Goal: Navigation & Orientation: Go to known website

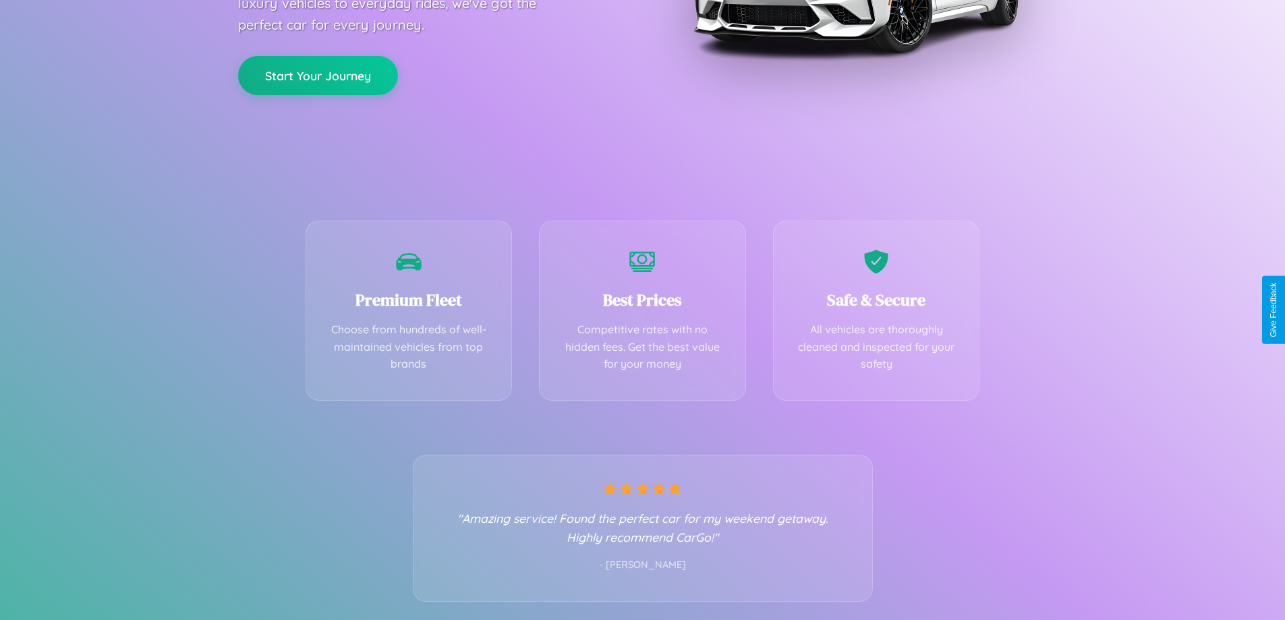
scroll to position [266, 0]
click at [642, 310] on div "Best Prices Competitive rates with no hidden fees. Get the best value for your …" at bounding box center [642, 307] width 207 height 180
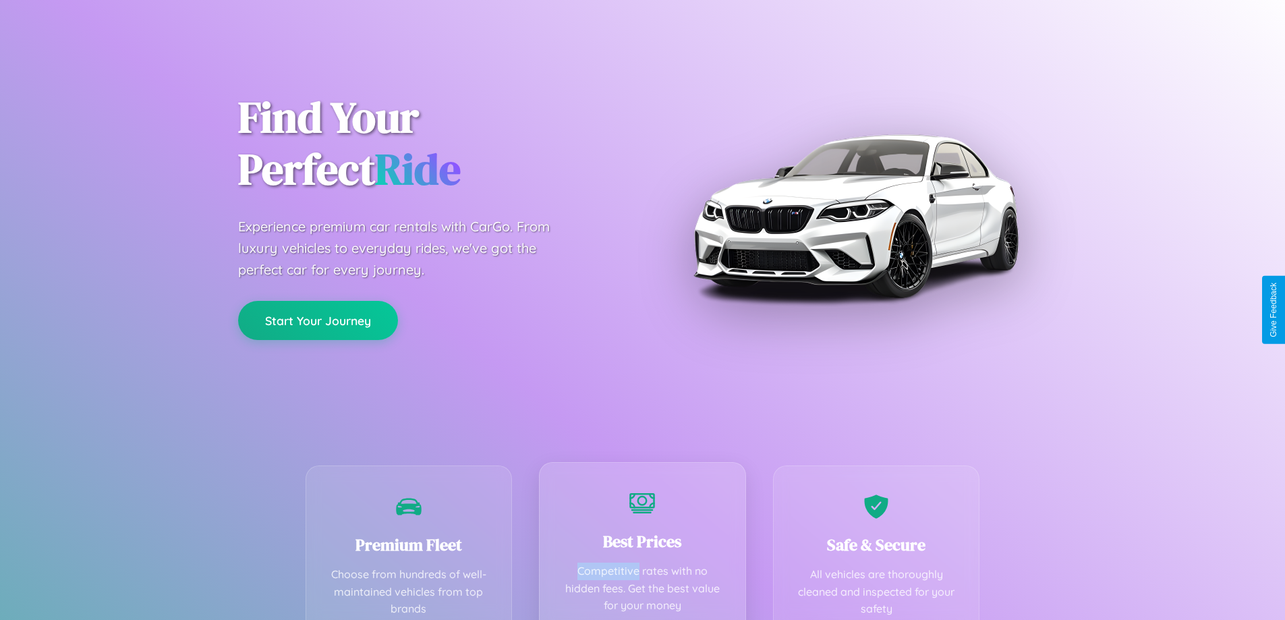
scroll to position [0, 0]
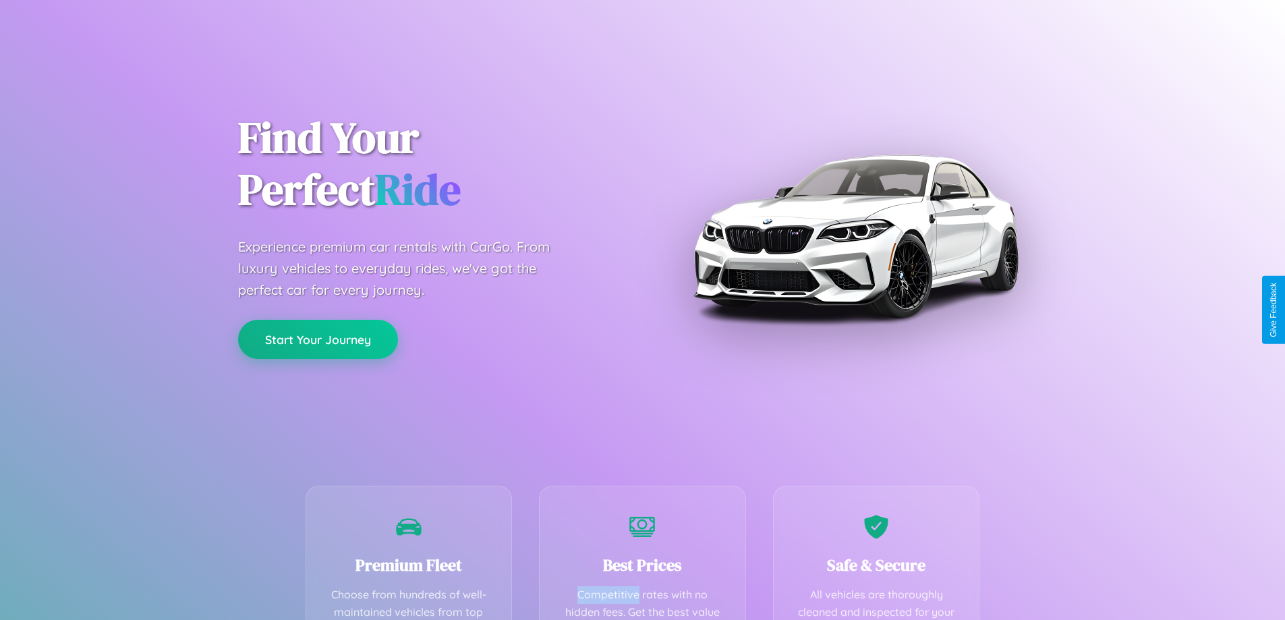
click at [318, 340] on button "Start Your Journey" at bounding box center [318, 339] width 160 height 39
click at [318, 339] on button "Start Your Journey" at bounding box center [318, 339] width 160 height 39
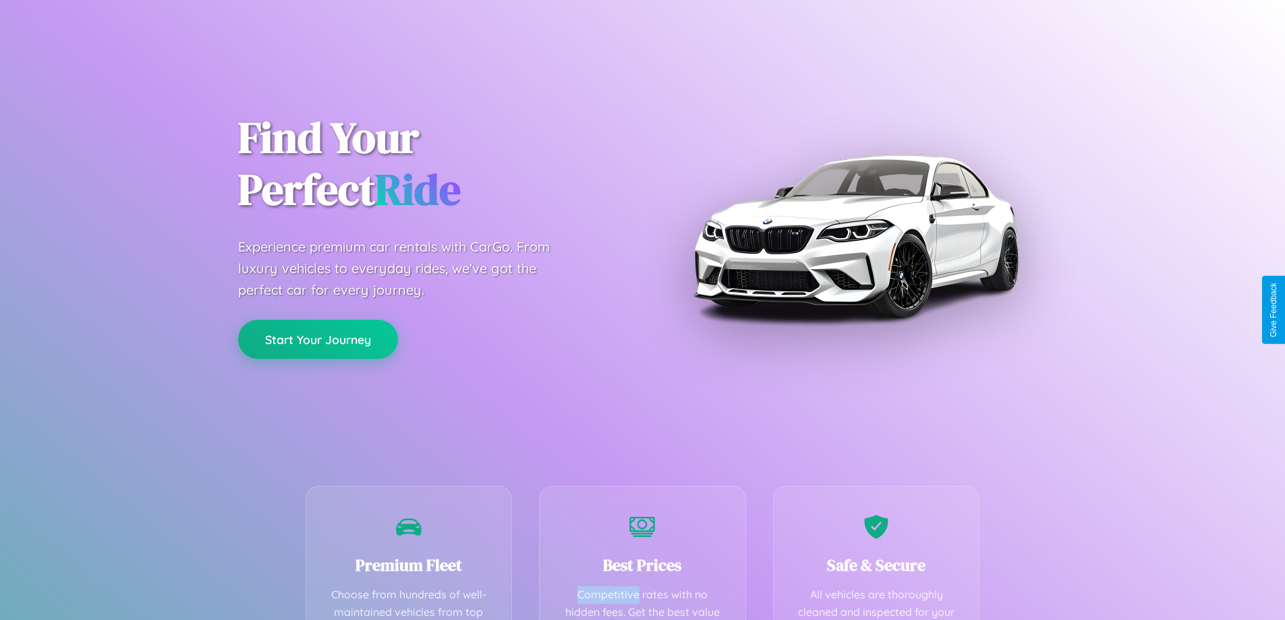
click at [318, 339] on button "Start Your Journey" at bounding box center [318, 339] width 160 height 39
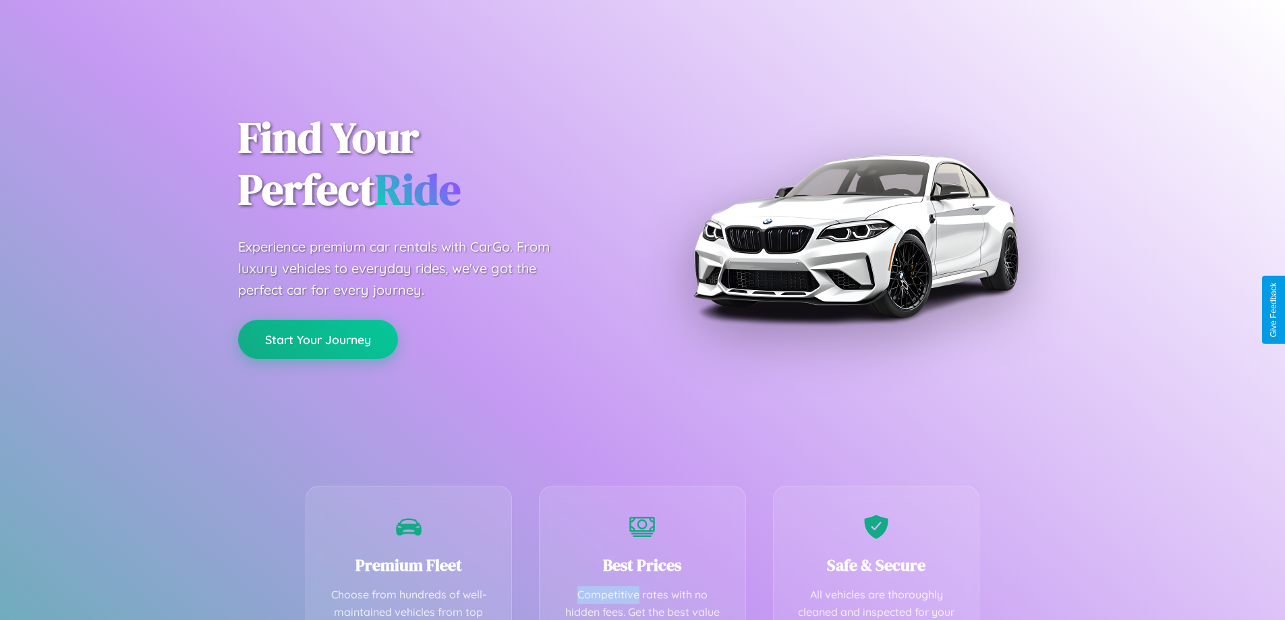
click at [318, 339] on button "Start Your Journey" at bounding box center [318, 339] width 160 height 39
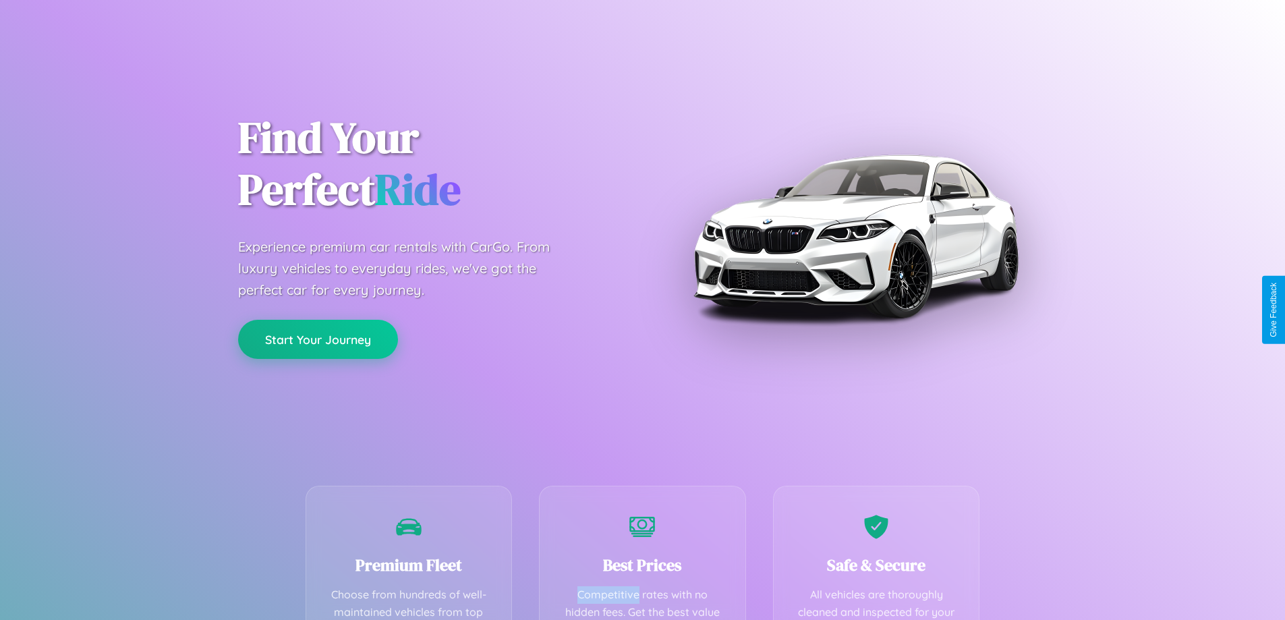
click at [318, 339] on button "Start Your Journey" at bounding box center [318, 339] width 160 height 39
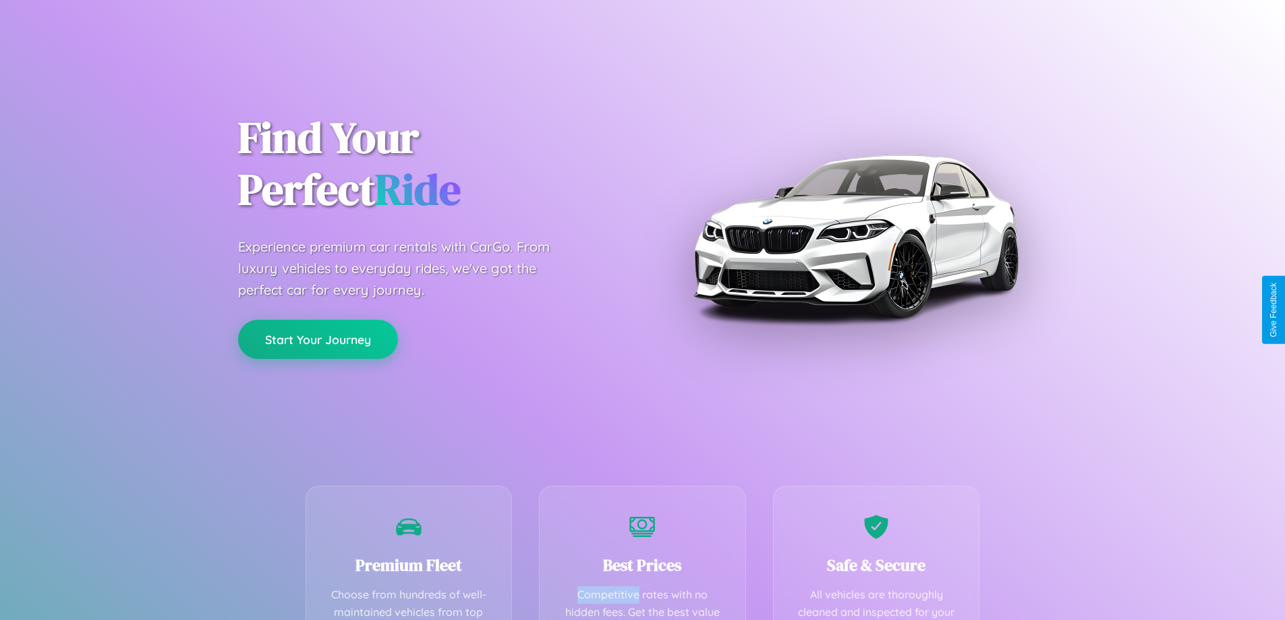
click at [318, 339] on button "Start Your Journey" at bounding box center [318, 339] width 160 height 39
